Goal: Task Accomplishment & Management: Manage account settings

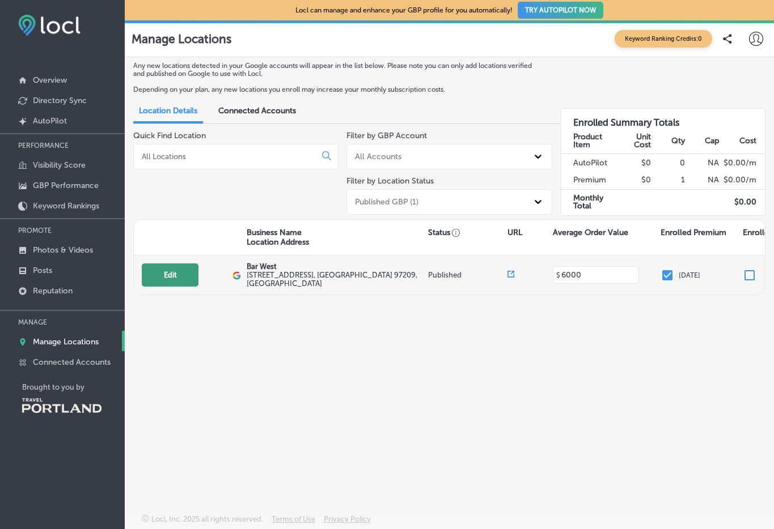
click at [197, 278] on button "Edit" at bounding box center [170, 275] width 57 height 23
select select "US"
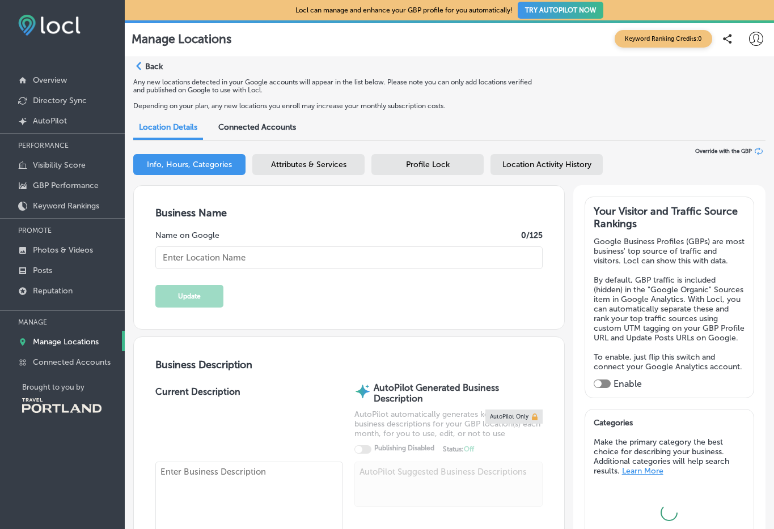
type input "Bar West"
type input "[STREET_ADDRESS]"
type input "[GEOGRAPHIC_DATA]"
type input "97209"
type input "US"
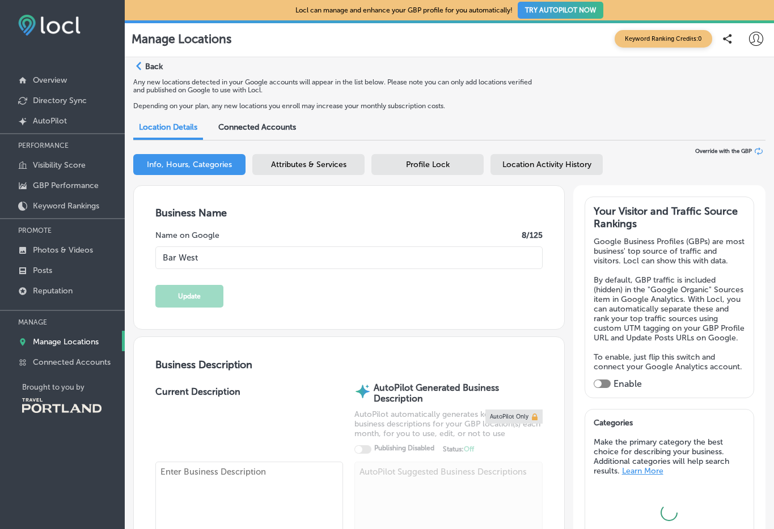
type input "[URL][DOMAIN_NAME]"
type input "6000"
type textarea "Located in [GEOGRAPHIC_DATA]’s bustling Slab Town / [GEOGRAPHIC_DATA] neighborh…"
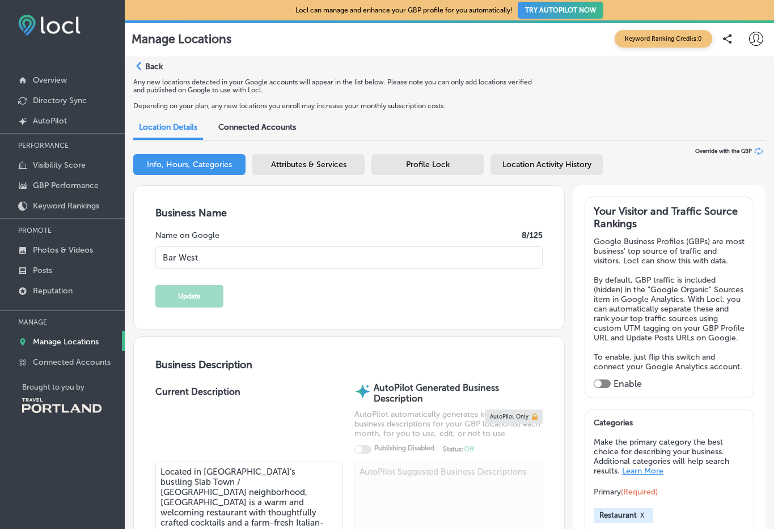
type input "[PHONE_NUMBER]"
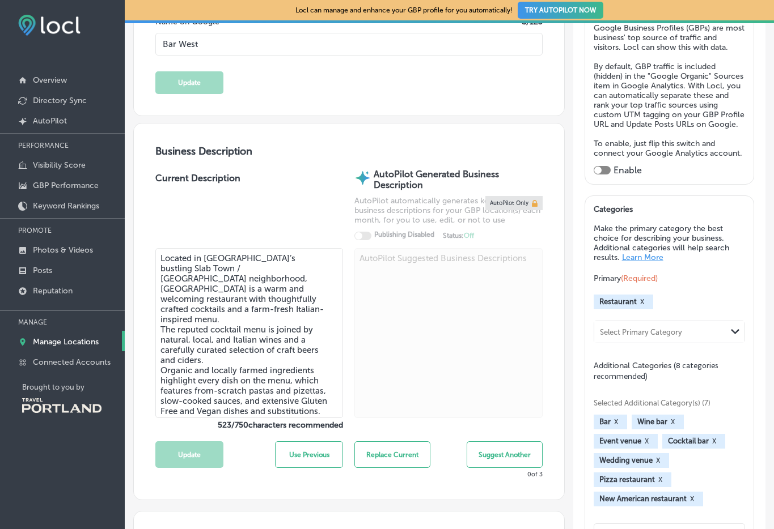
scroll to position [288, 0]
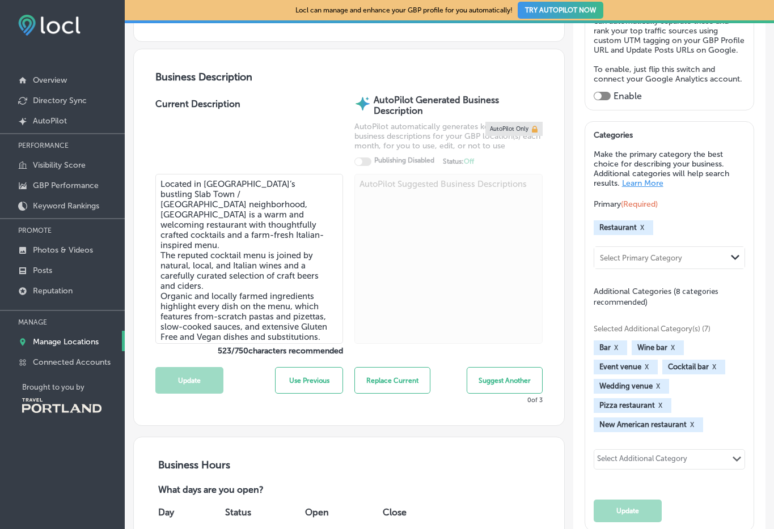
drag, startPoint x: 194, startPoint y: 194, endPoint x: 319, endPoint y: 181, distance: 124.8
click at [319, 181] on textarea "Located in [GEOGRAPHIC_DATA]’s bustling Slab Town / [GEOGRAPHIC_DATA] neighborh…" at bounding box center [249, 259] width 188 height 170
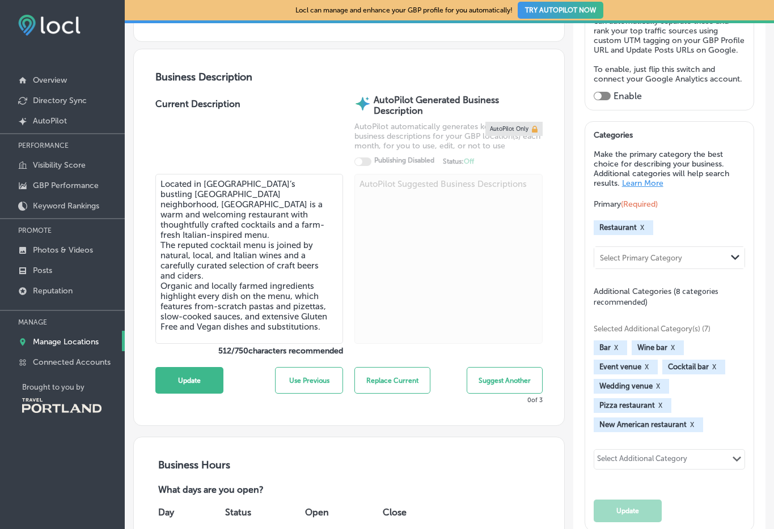
click at [289, 192] on textarea "Located in [GEOGRAPHIC_DATA]’s bustling [GEOGRAPHIC_DATA] neighborhood, [GEOGRA…" at bounding box center [249, 259] width 188 height 170
click at [306, 297] on textarea "Located in [GEOGRAPHIC_DATA]’s bustling [GEOGRAPHIC_DATA] neighborhood, [GEOGRA…" at bounding box center [249, 259] width 188 height 170
click at [239, 302] on textarea "Located in [GEOGRAPHIC_DATA]’s bustling [GEOGRAPHIC_DATA] neighborhood, [GEOGRA…" at bounding box center [249, 259] width 188 height 170
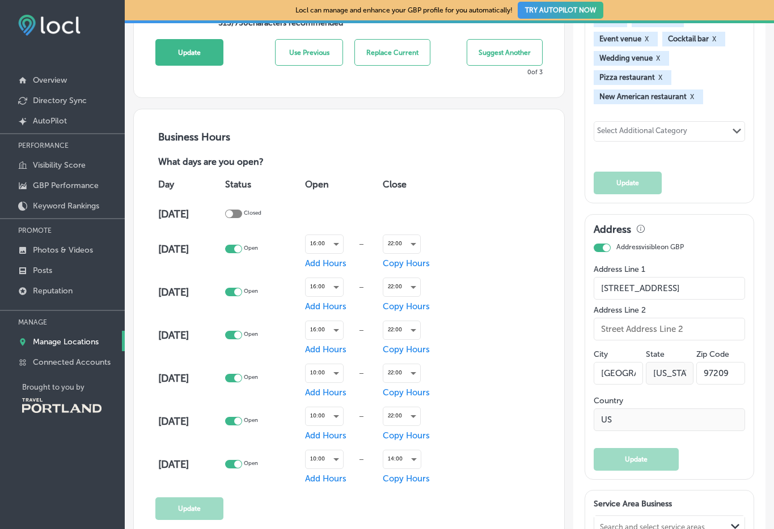
scroll to position [545, 0]
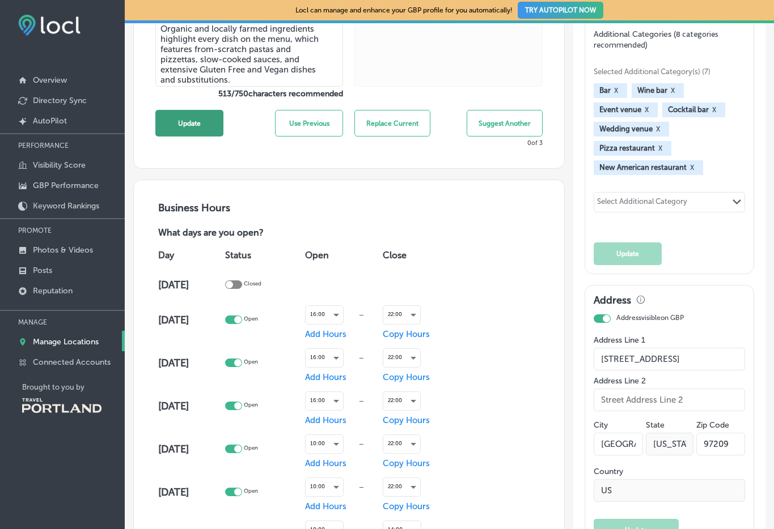
type textarea "Located in [GEOGRAPHIC_DATA]’s bustling [GEOGRAPHIC_DATA] neighborhood, [GEOGRA…"
click at [192, 125] on button "Update" at bounding box center [189, 123] width 68 height 27
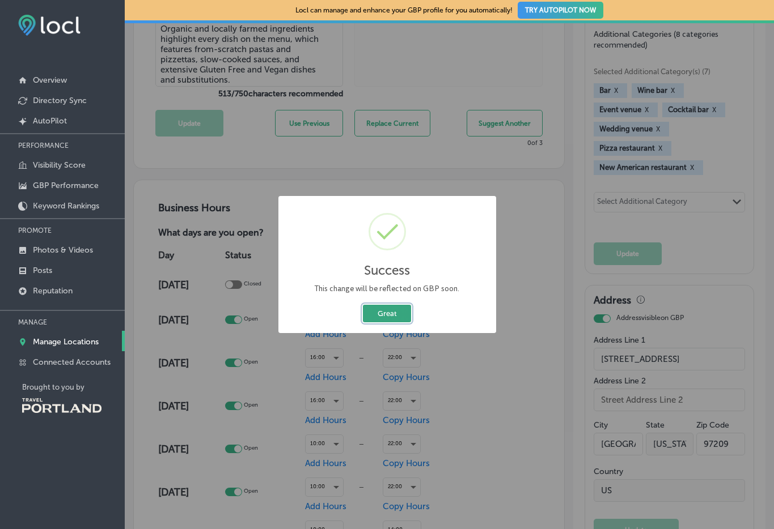
click at [396, 312] on button "Great" at bounding box center [387, 314] width 48 height 18
